Goal: Task Accomplishment & Management: Use online tool/utility

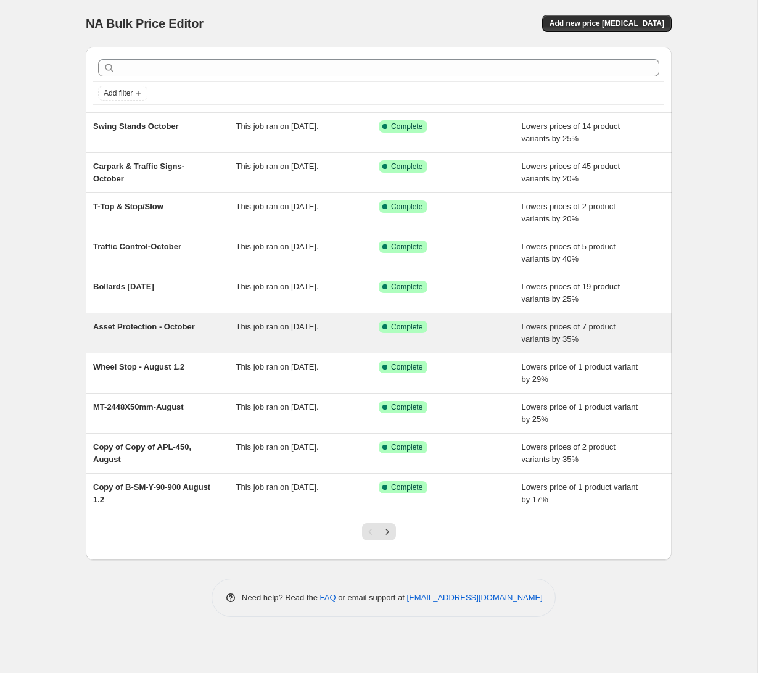
click at [158, 325] on span "Asset Protection - October" at bounding box center [144, 326] width 102 height 9
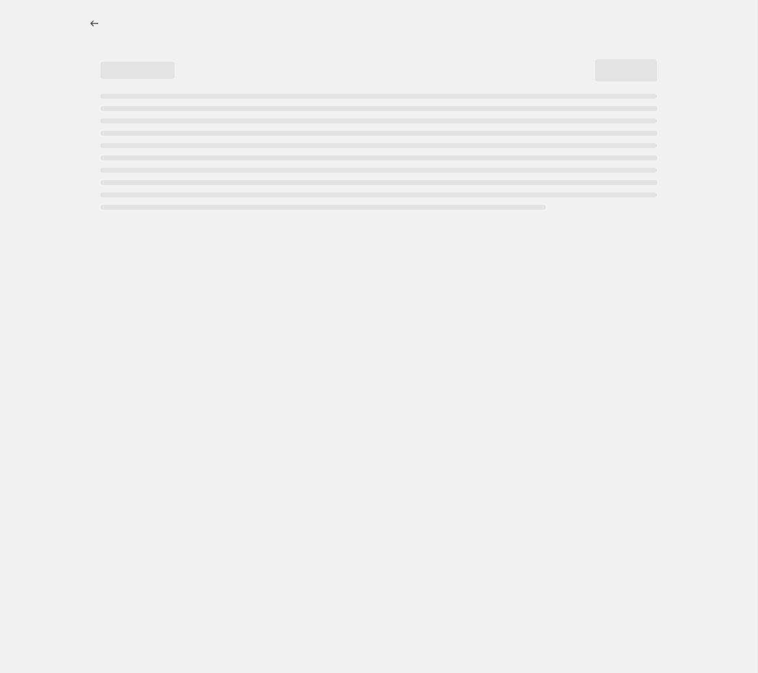
select select "percentage"
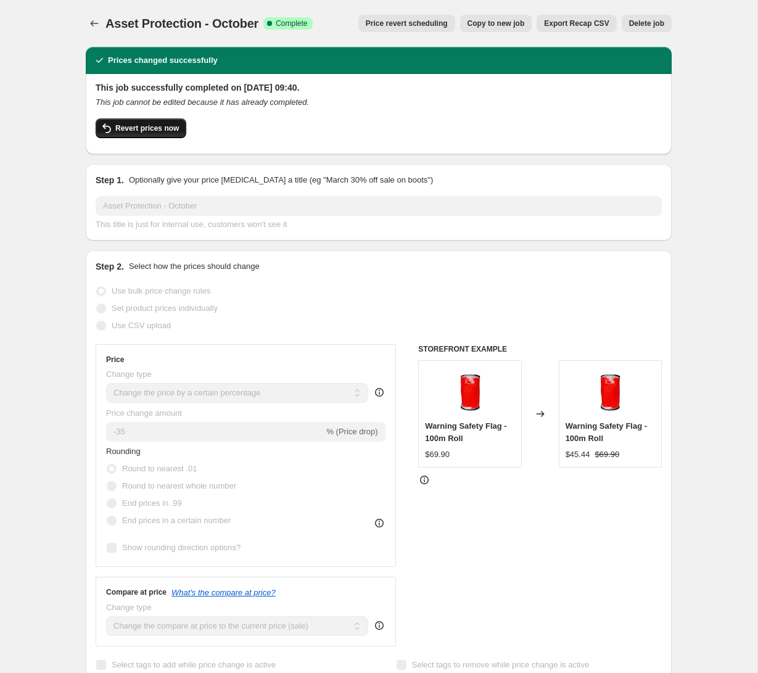
click at [159, 128] on span "Revert prices now" at bounding box center [147, 128] width 64 height 10
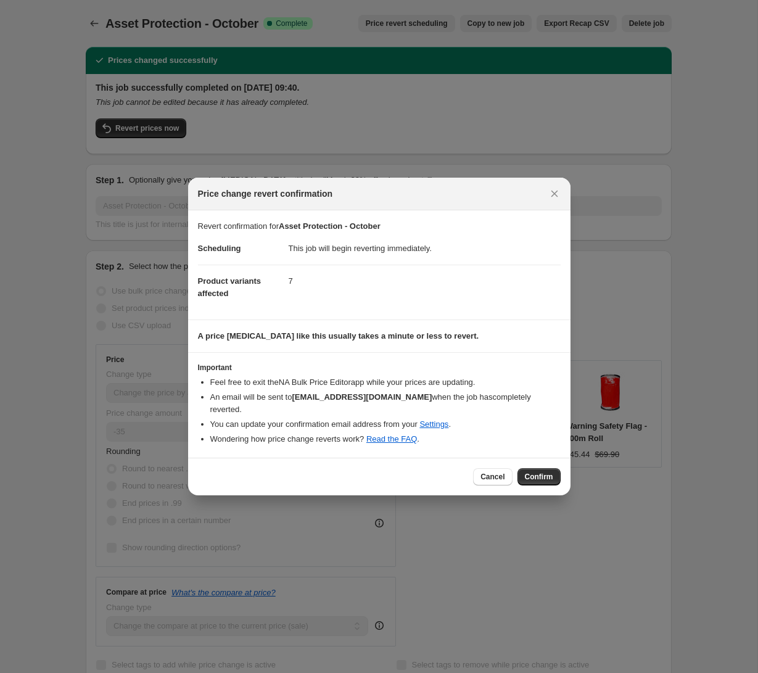
click at [532, 472] on span "Confirm" at bounding box center [539, 477] width 28 height 10
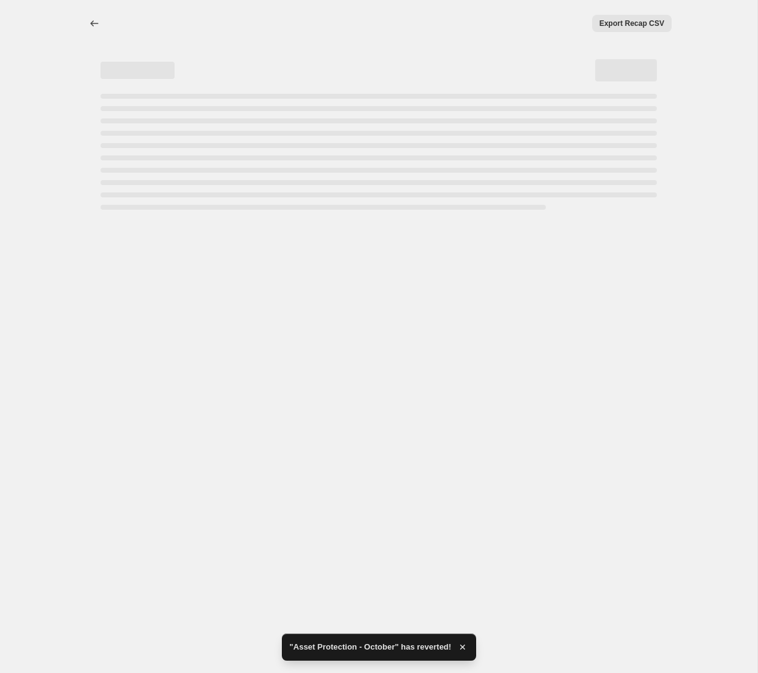
select select "percentage"
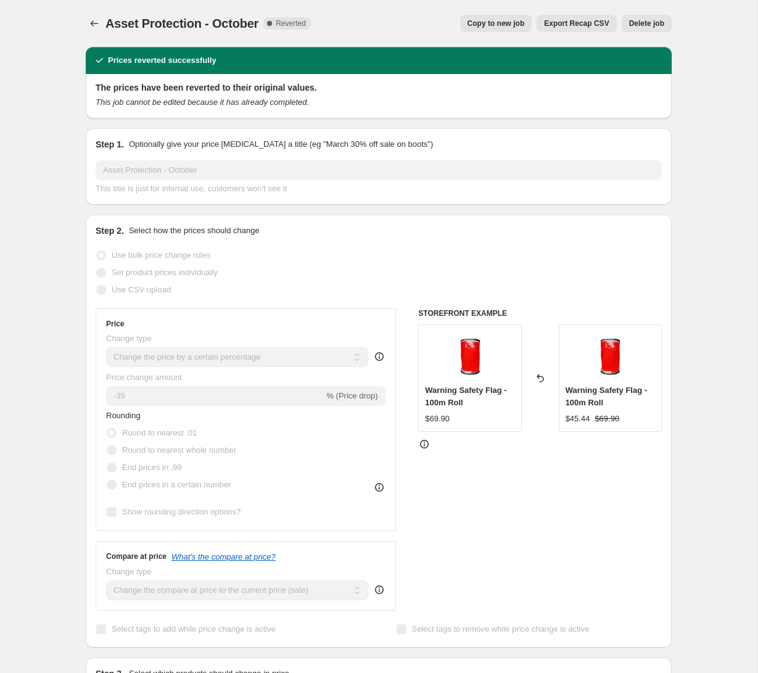
click at [504, 25] on span "Copy to new job" at bounding box center [496, 24] width 57 height 10
select select "percentage"
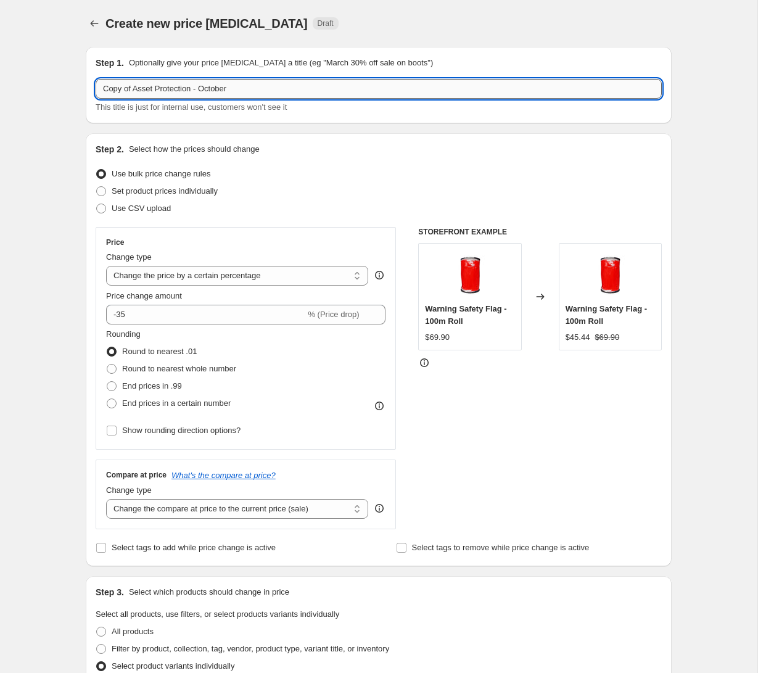
click at [243, 88] on input "Copy of Asset Protection - October" at bounding box center [379, 89] width 566 height 20
type input "Copy of Asset Protection - October 15"
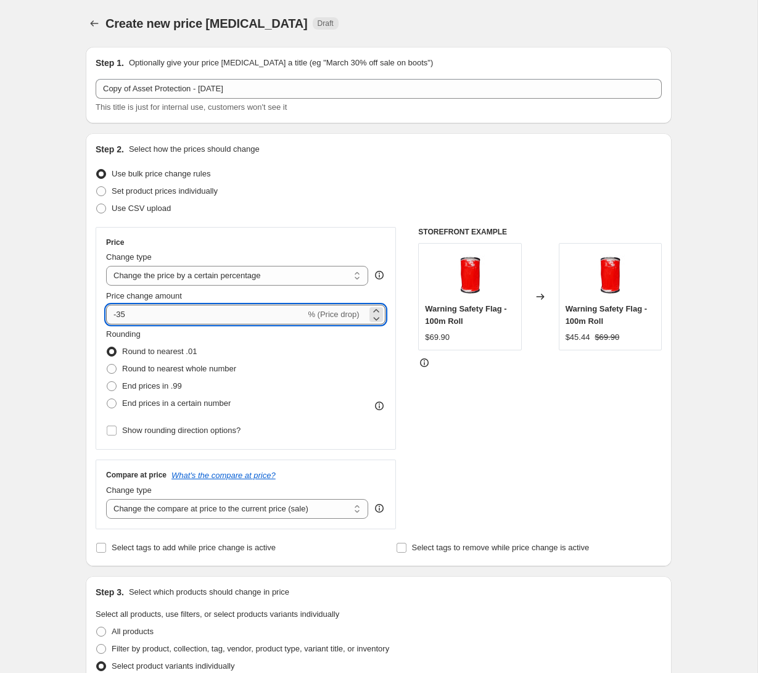
click at [152, 310] on input "-35" at bounding box center [205, 315] width 199 height 20
type input "-3"
type input "-40"
click at [468, 399] on div "STOREFRONT EXAMPLE Warning Safety Flag - 100m Roll $69.90 Changed to Warning Sa…" at bounding box center [540, 378] width 244 height 302
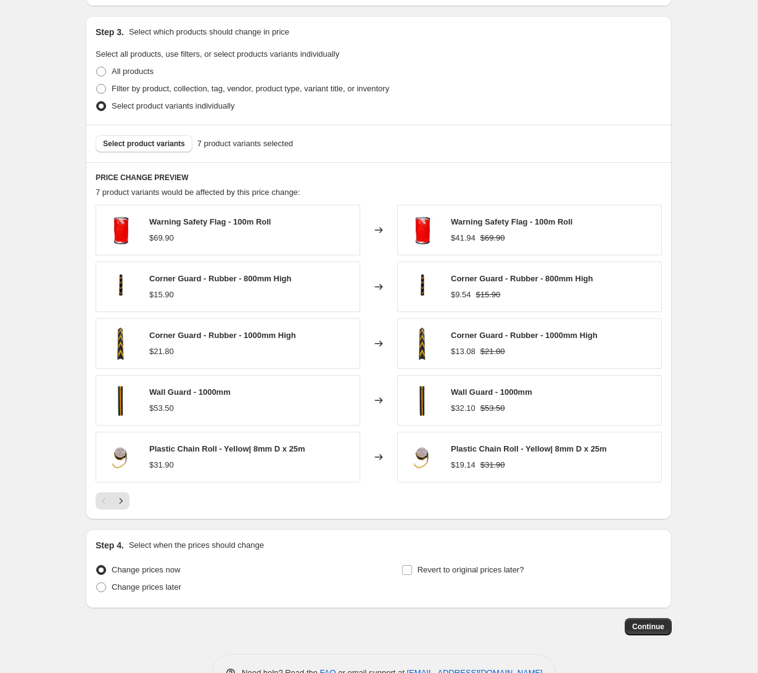
scroll to position [561, 0]
click at [645, 629] on span "Continue" at bounding box center [649, 626] width 32 height 10
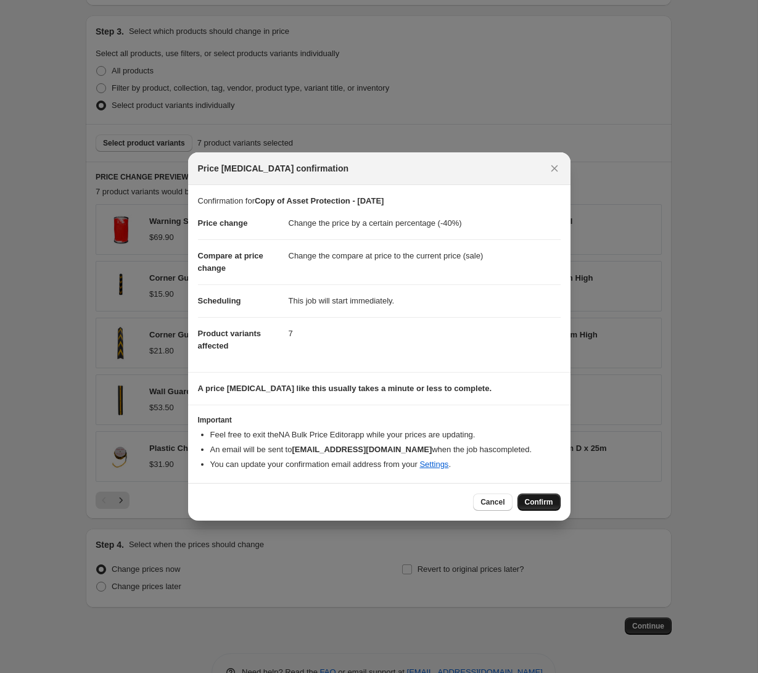
click at [531, 504] on span "Confirm" at bounding box center [539, 502] width 28 height 10
type input "Copy of Asset Protection - October 15"
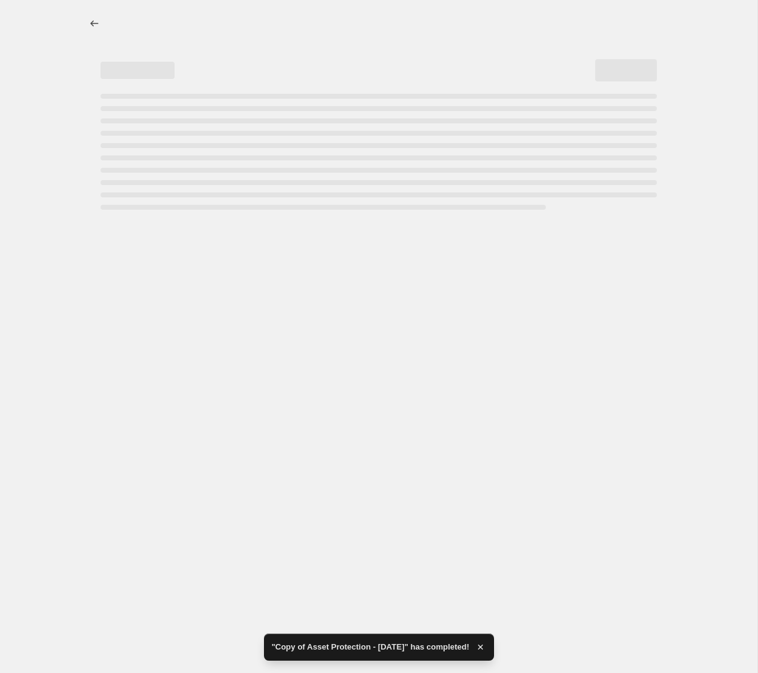
select select "percentage"
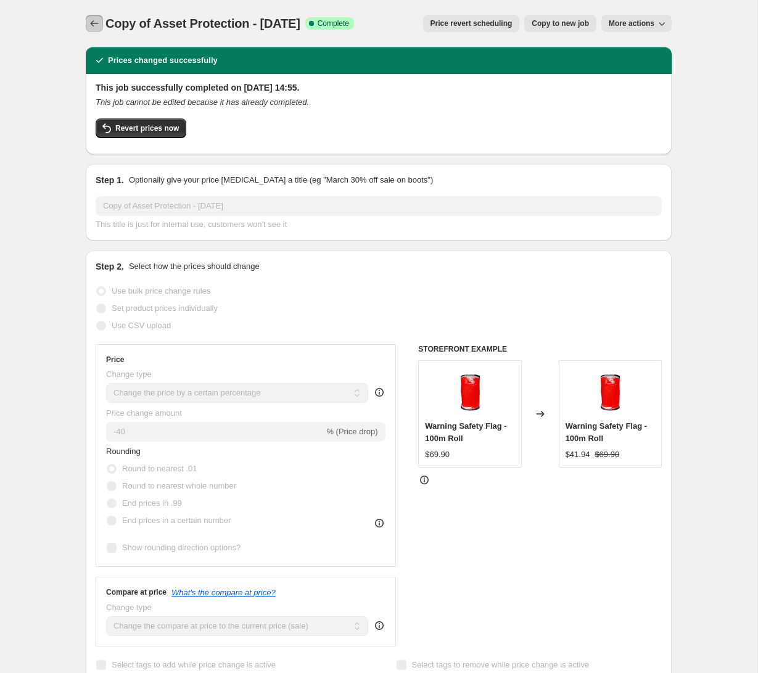
click at [96, 21] on icon "Price change jobs" at bounding box center [94, 23] width 12 height 12
